Goal: Transaction & Acquisition: Purchase product/service

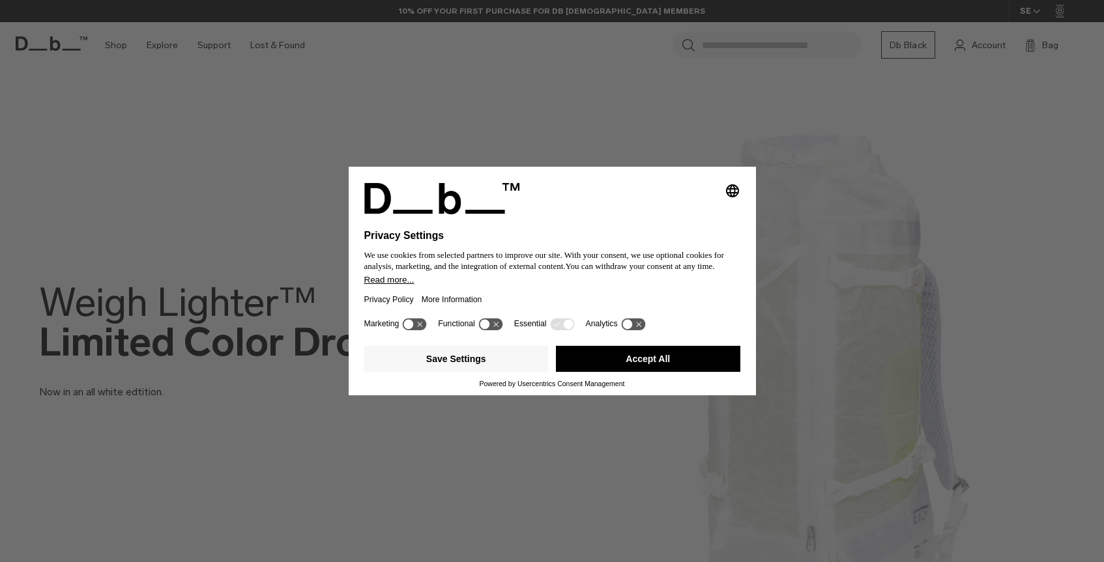
click at [668, 365] on button "Accept All" at bounding box center [648, 359] width 184 height 26
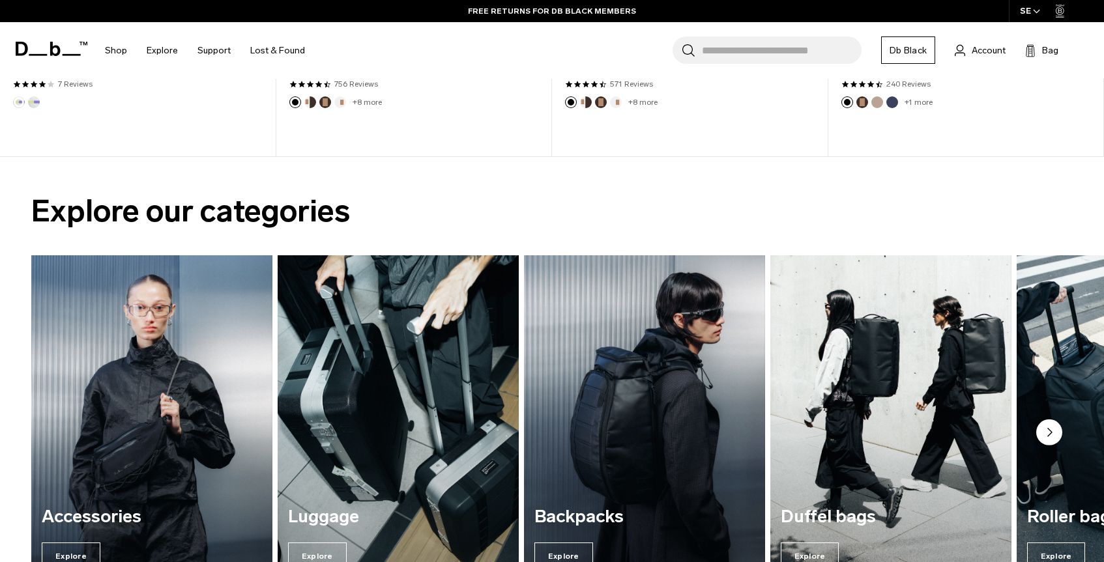
scroll to position [615, 0]
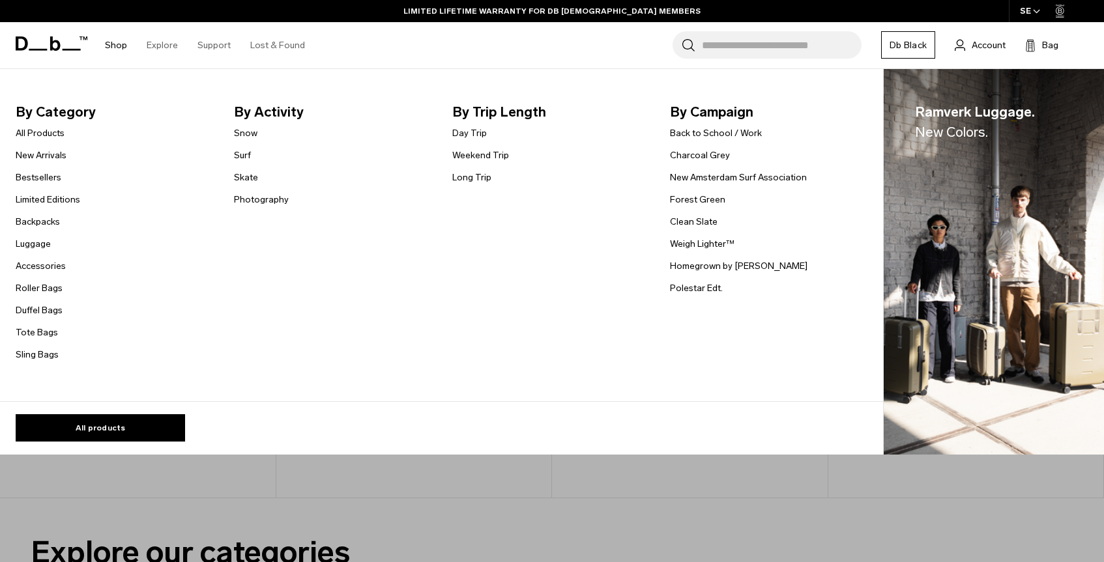
click at [32, 185] on ul "All Products New Arrivals Bestsellers Limited Editions Backpacks Luggage" at bounding box center [48, 243] width 64 height 237
click at [30, 171] on link "Bestsellers" at bounding box center [39, 178] width 46 height 14
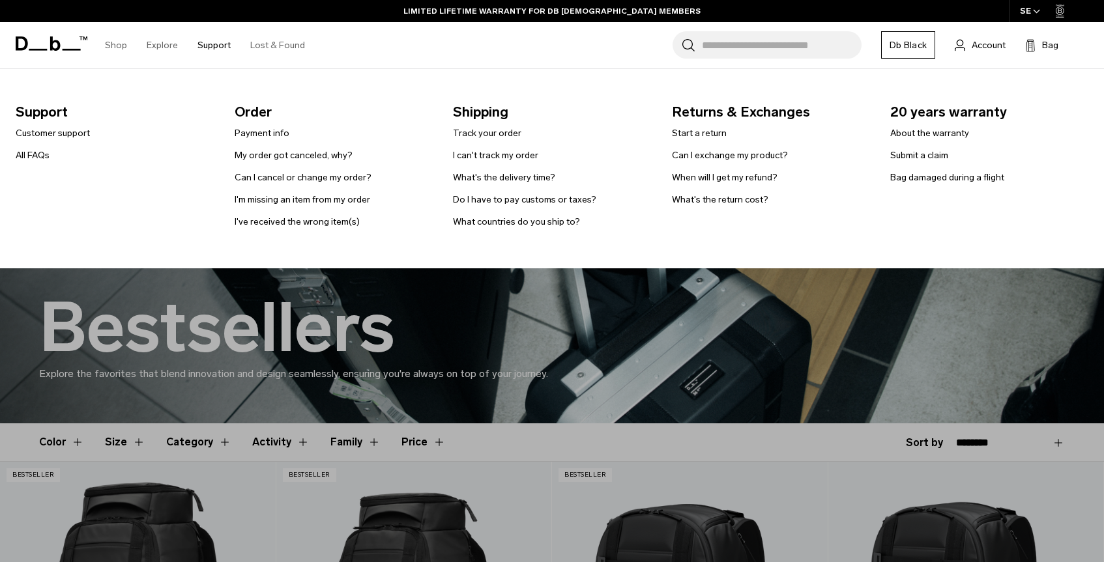
click at [208, 49] on link "Support" at bounding box center [213, 45] width 33 height 46
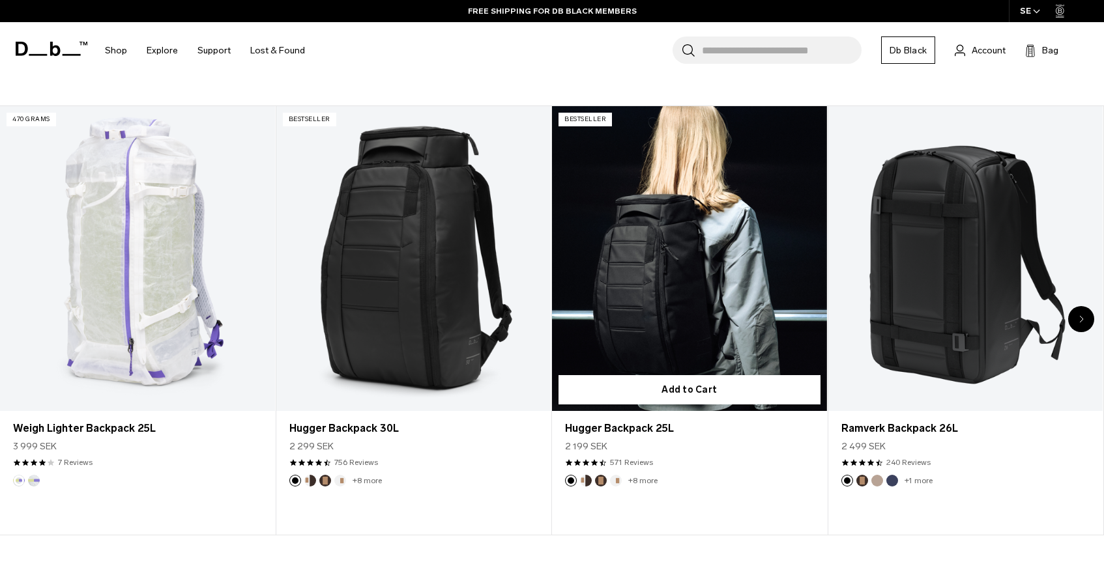
scroll to position [590, 0]
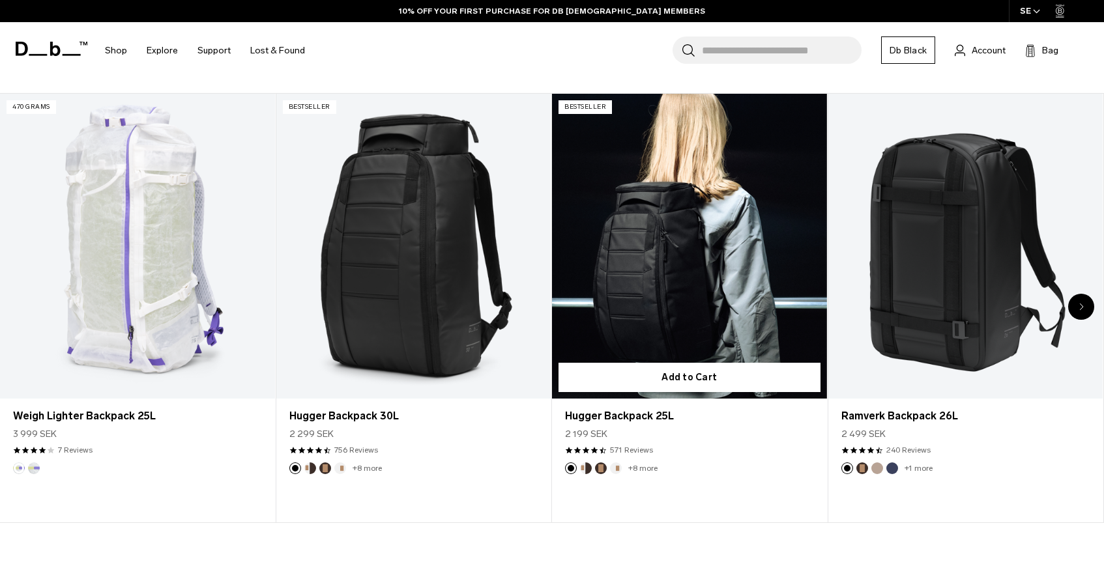
click at [685, 259] on link "Hugger Backpack 25L" at bounding box center [689, 246] width 275 height 305
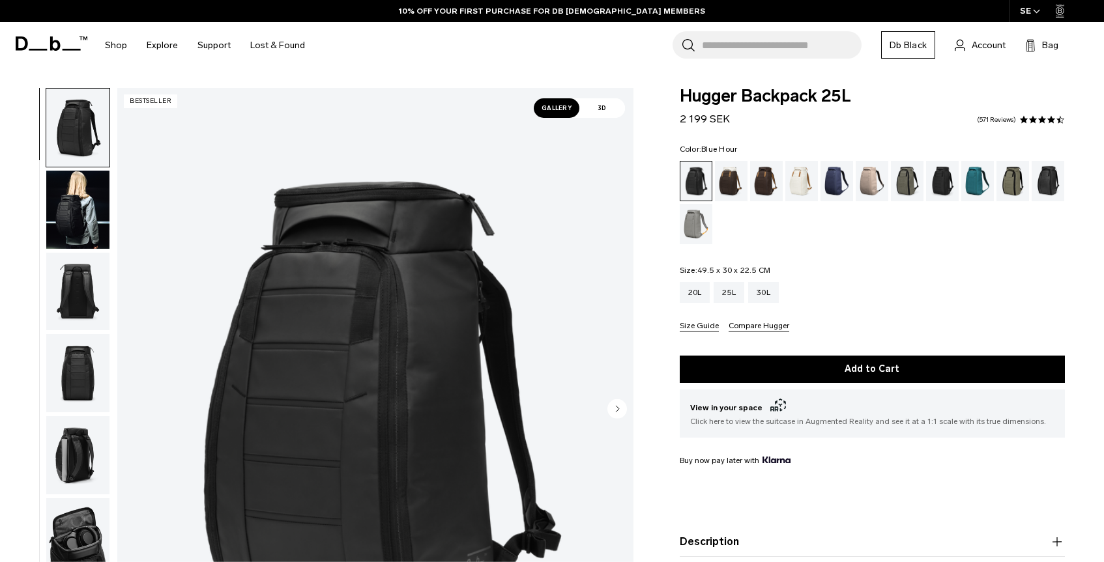
click at [835, 186] on div "Blue Hour" at bounding box center [836, 181] width 33 height 40
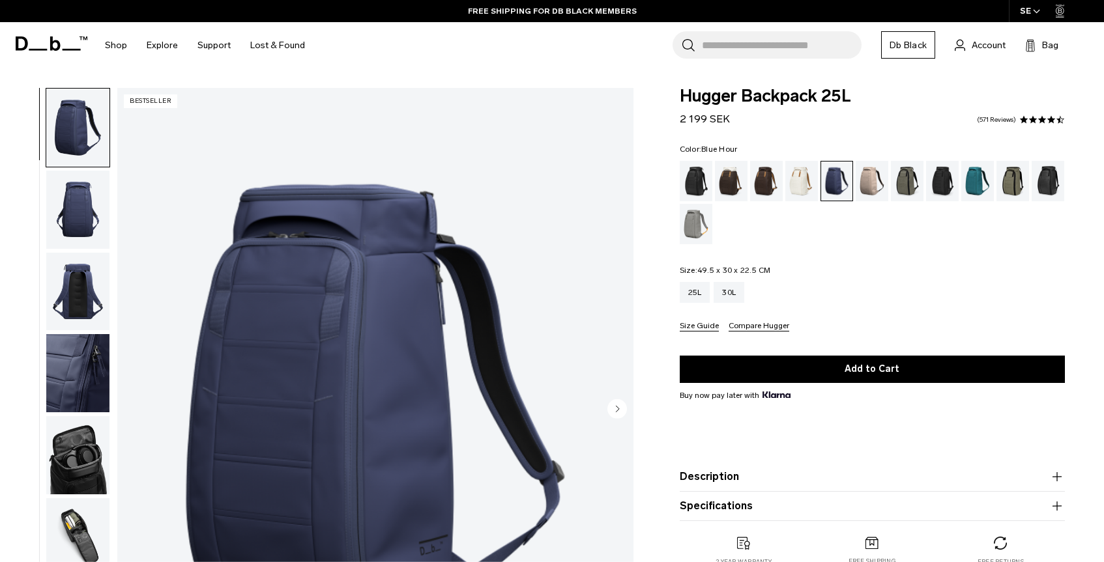
click at [63, 292] on img "button" at bounding box center [77, 292] width 63 height 78
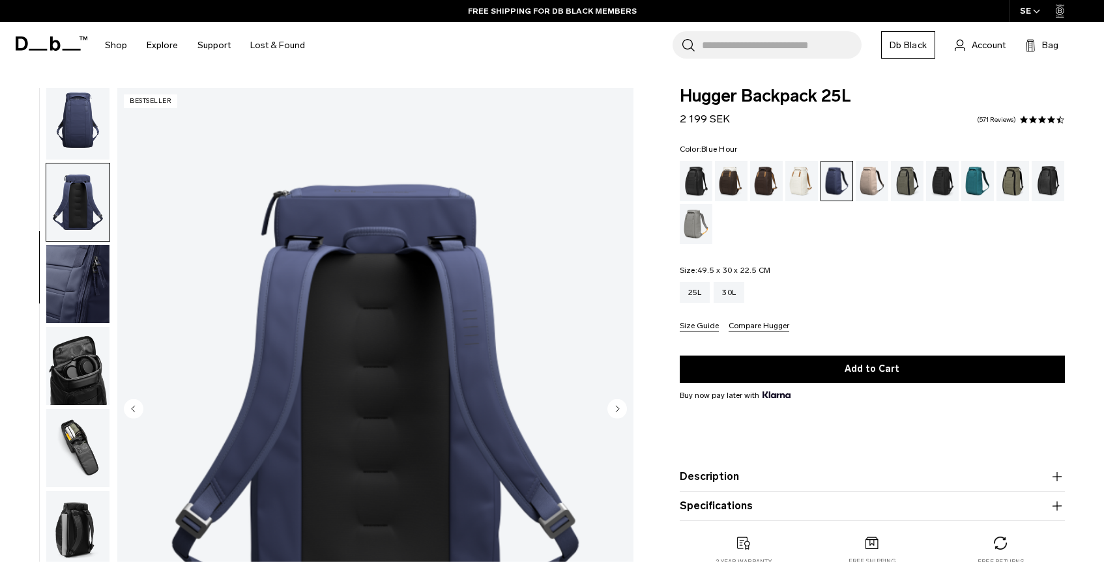
scroll to position [91, 0]
click at [85, 349] on img "button" at bounding box center [77, 365] width 63 height 78
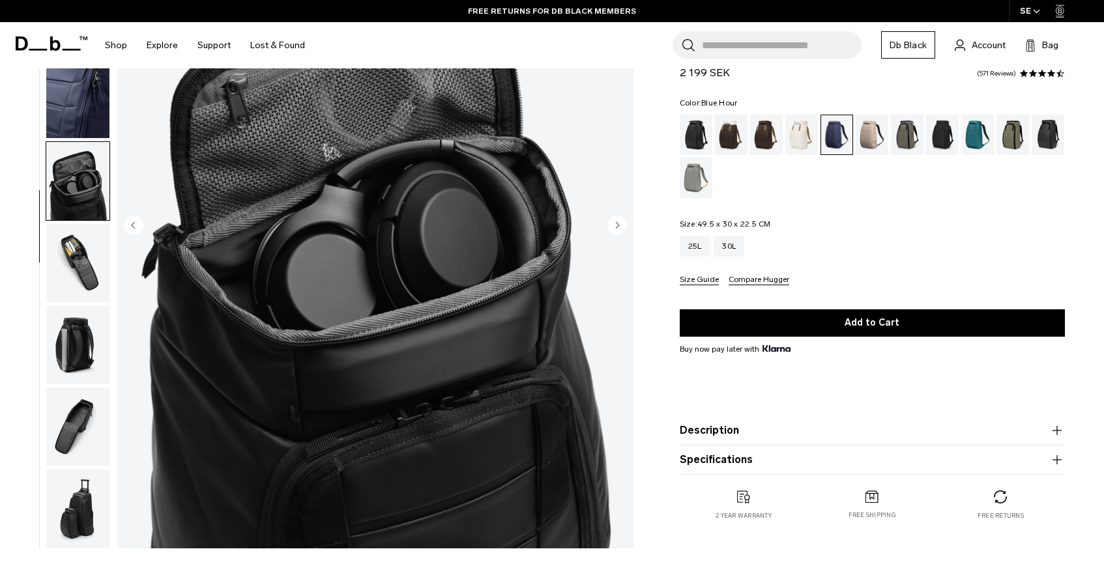
scroll to position [475, 0]
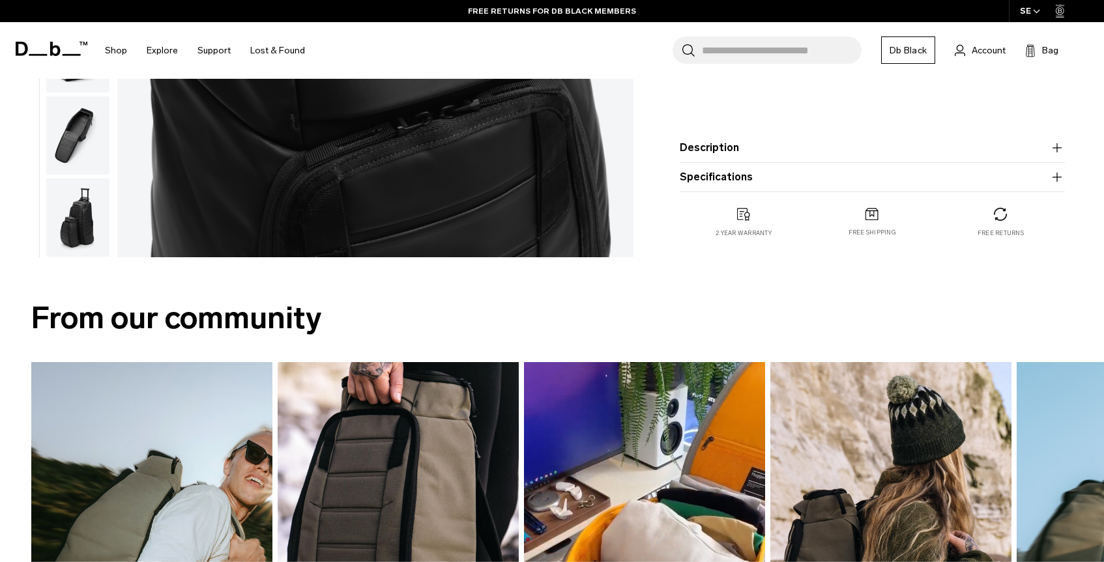
click at [79, 223] on img "button" at bounding box center [77, 217] width 63 height 78
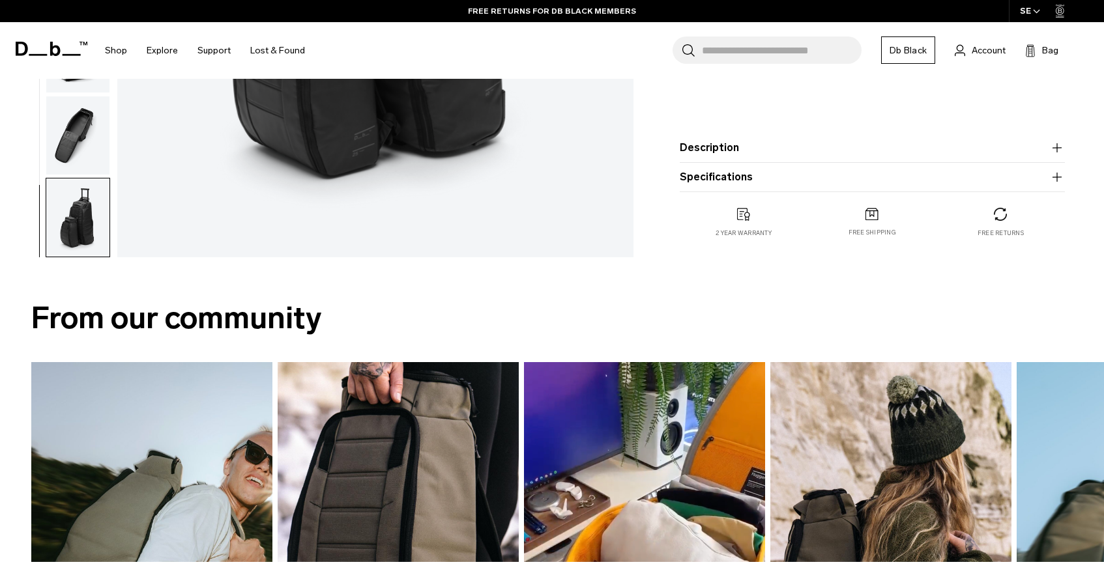
scroll to position [0, 0]
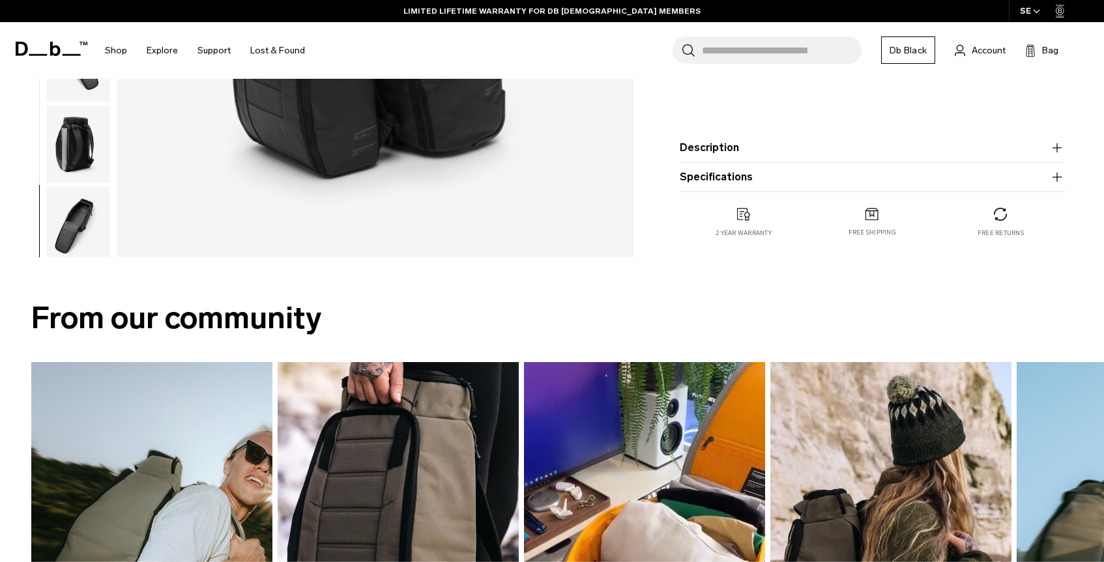
click at [88, 162] on img "button" at bounding box center [77, 145] width 63 height 78
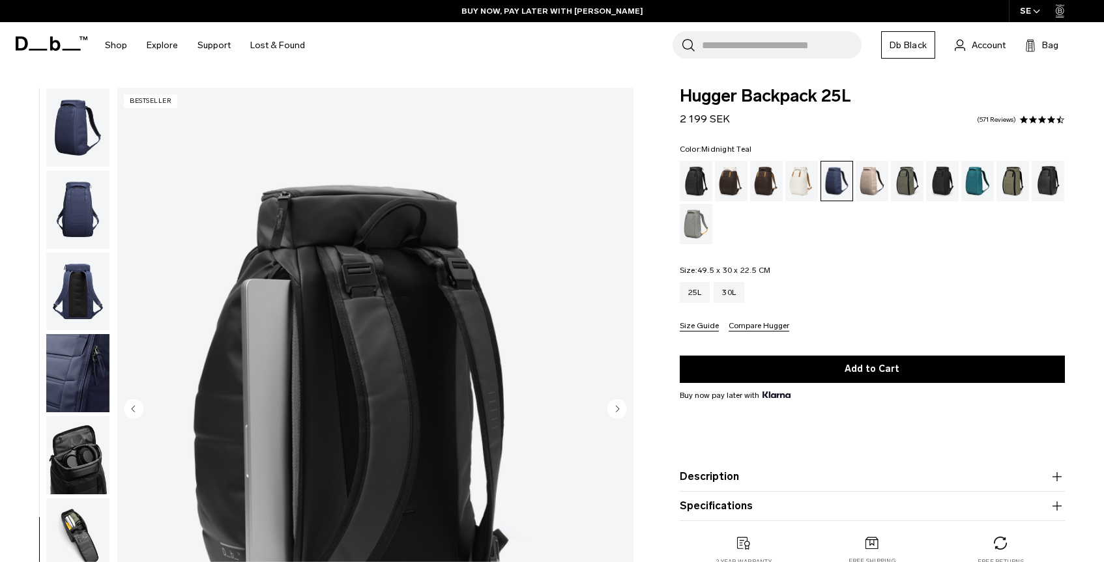
click at [963, 182] on div "Midnight Teal" at bounding box center [977, 181] width 33 height 40
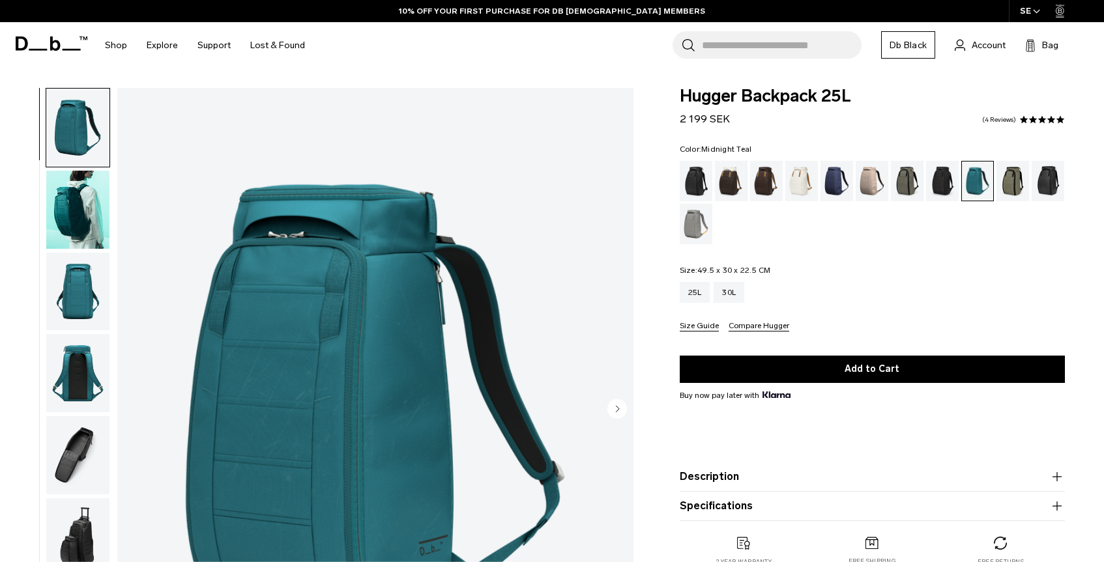
click at [90, 374] on img "button" at bounding box center [77, 373] width 63 height 78
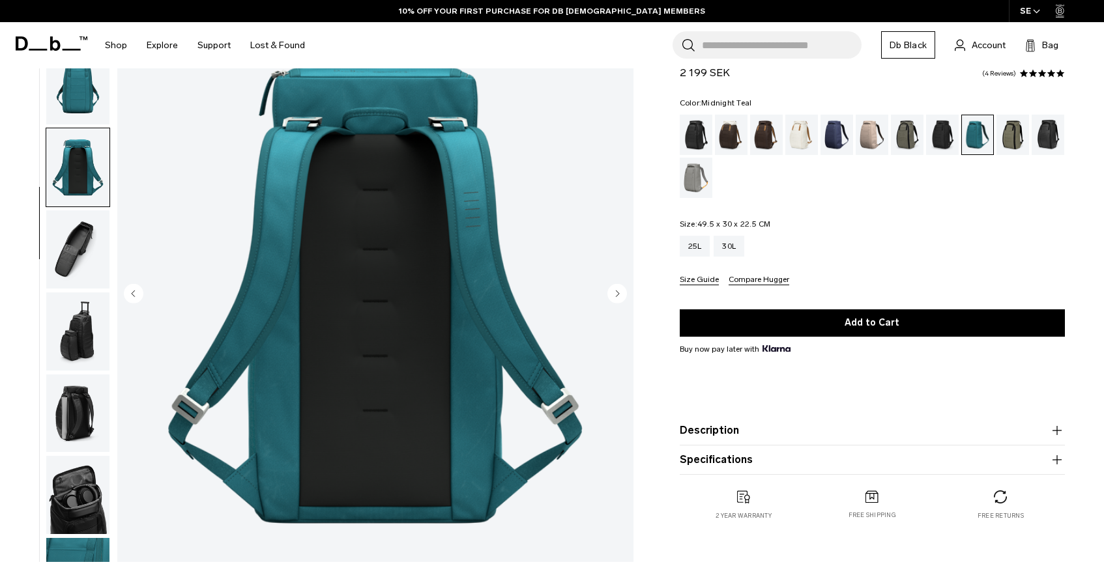
scroll to position [205, 0]
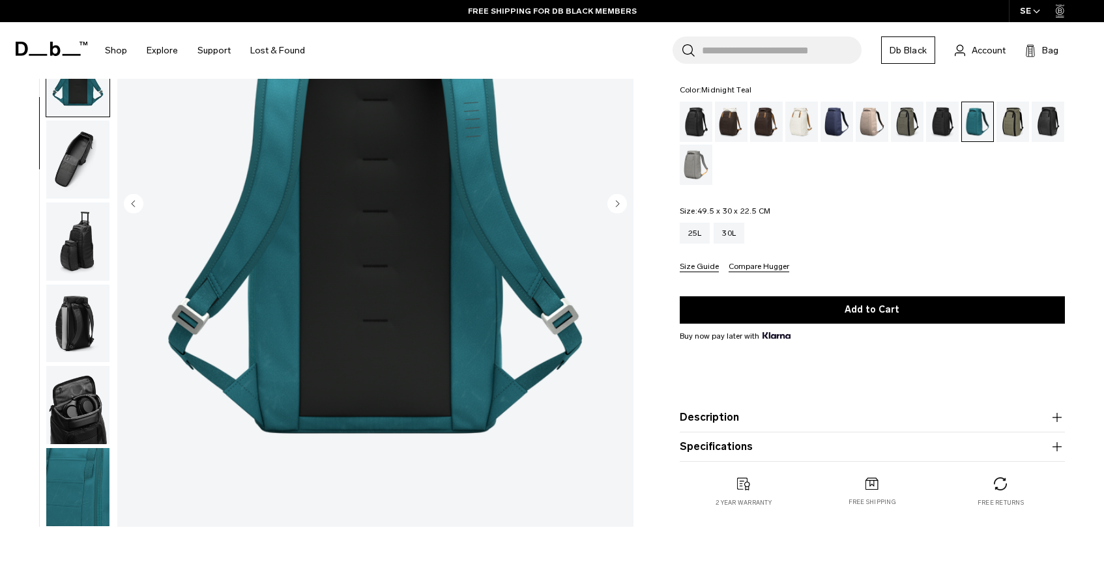
click at [95, 253] on img "button" at bounding box center [77, 242] width 63 height 78
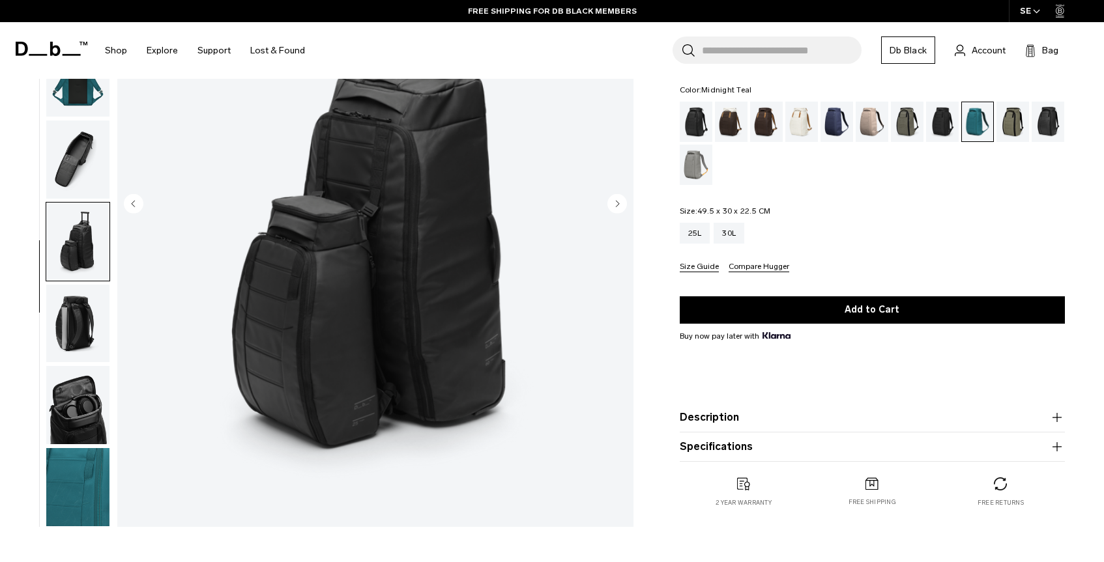
scroll to position [0, 0]
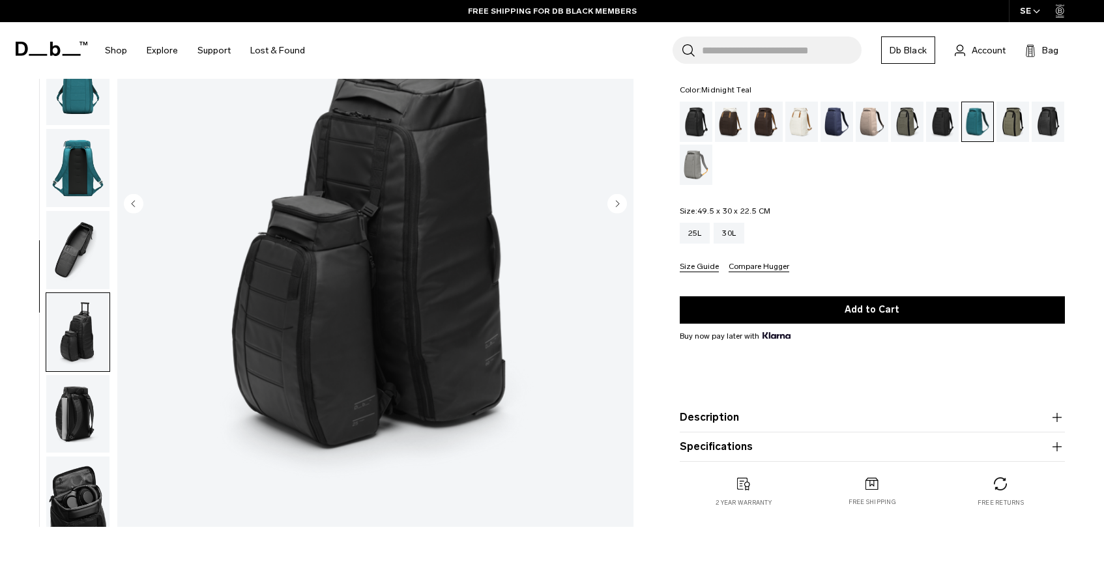
click at [76, 236] on img "button" at bounding box center [77, 250] width 63 height 78
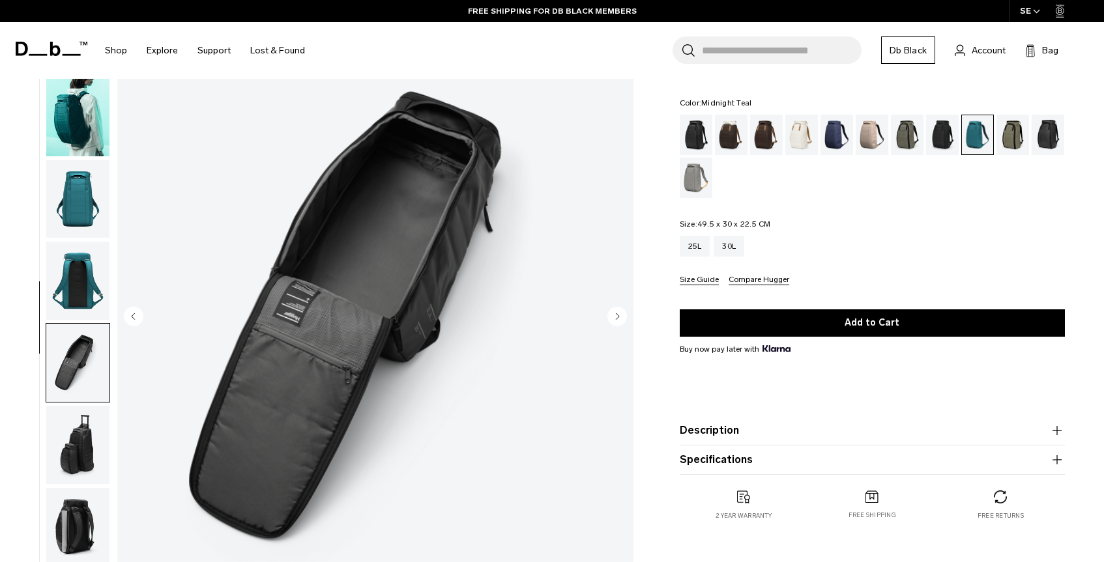
scroll to position [90, 0]
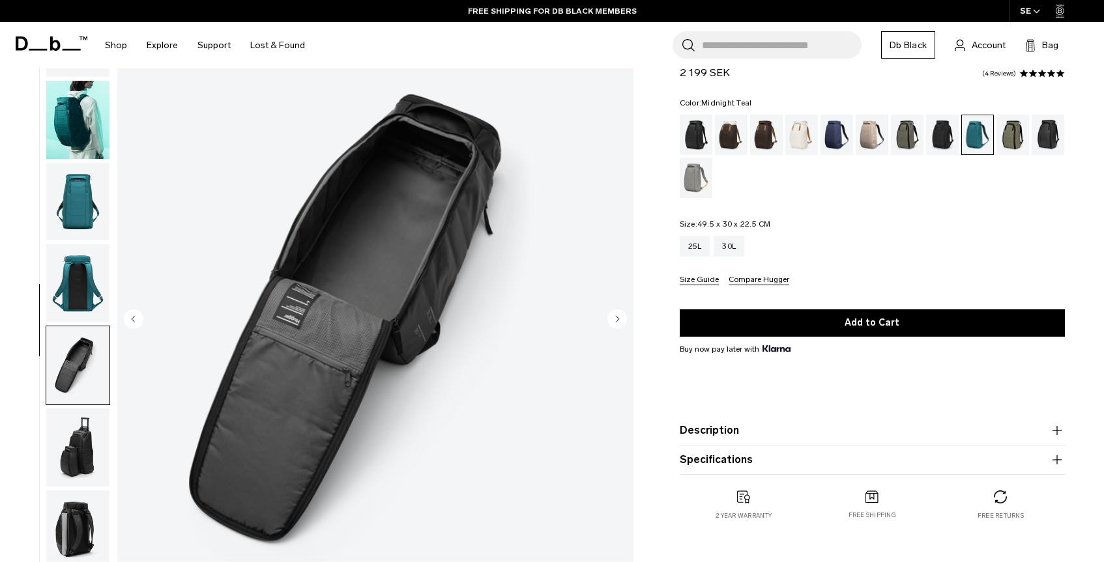
click at [77, 190] on img "button" at bounding box center [77, 202] width 63 height 78
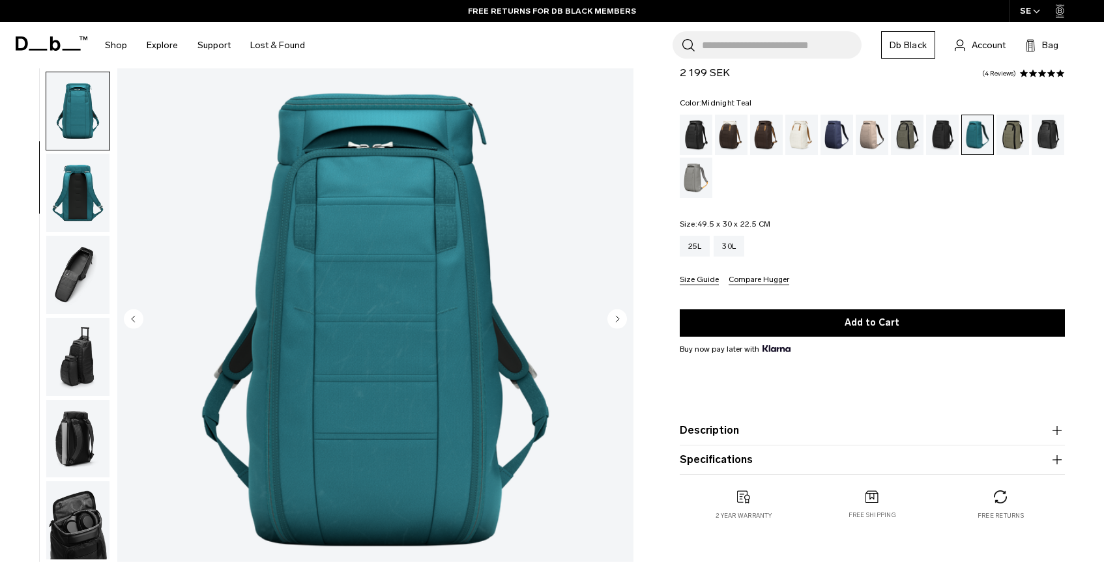
scroll to position [0, 0]
